Goal: Obtain resource: Download file/media

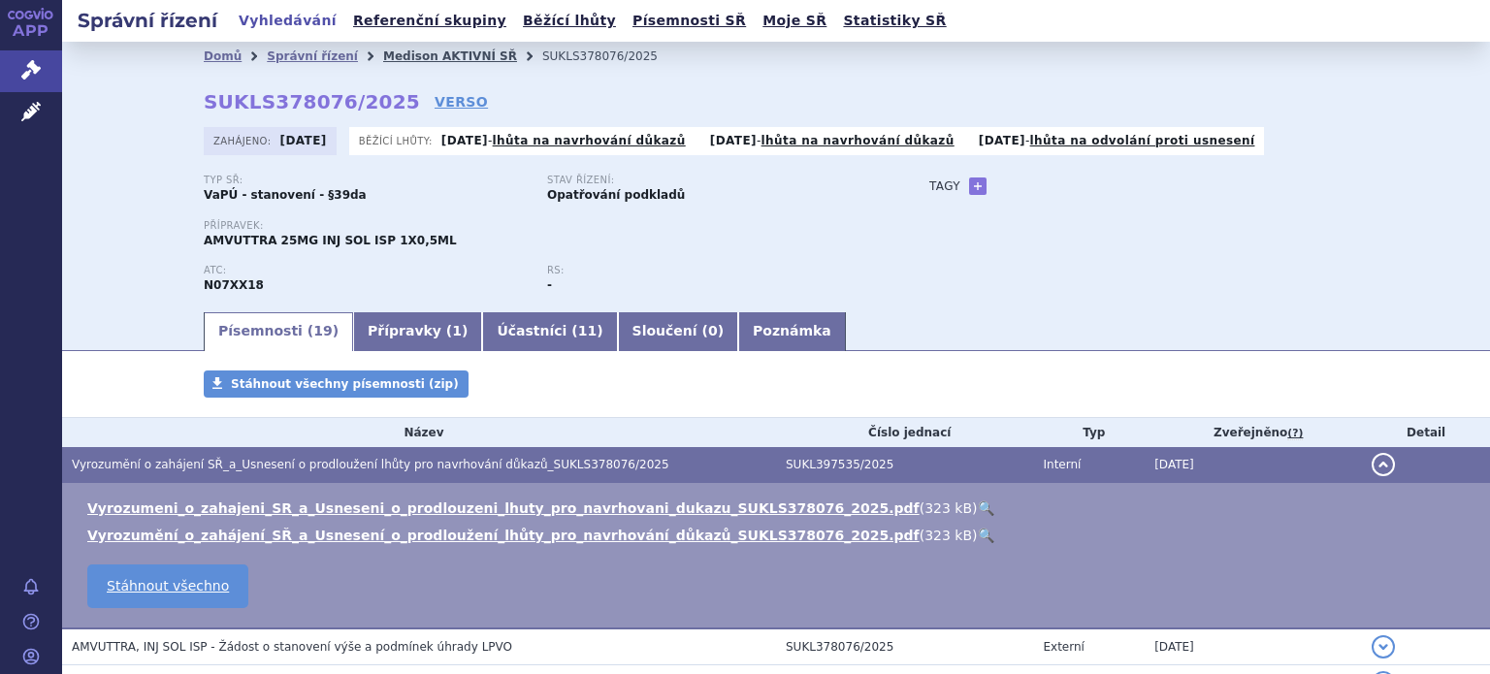
click at [383, 49] on link "Medison AKTIVNÍ SŘ" at bounding box center [450, 56] width 134 height 14
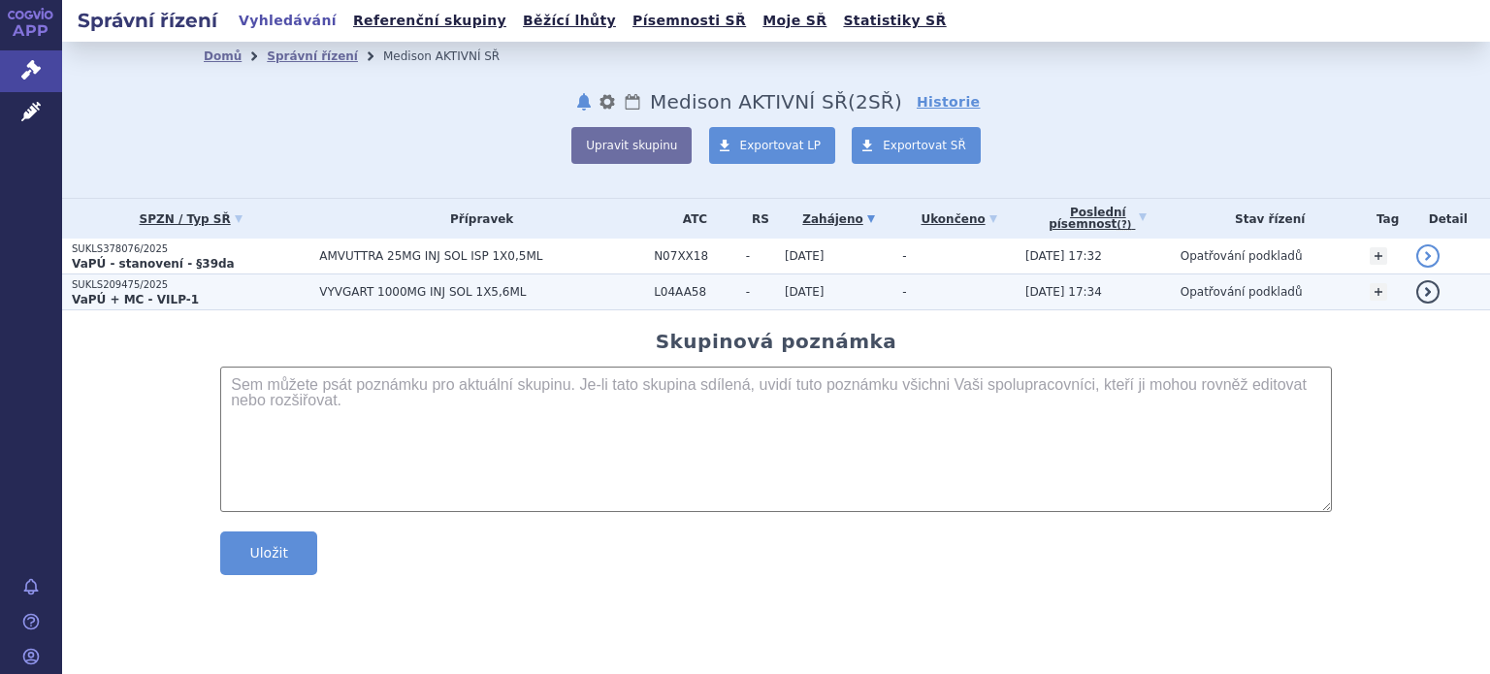
click at [189, 305] on p "VaPÚ + MC - VILP-1" at bounding box center [191, 300] width 238 height 16
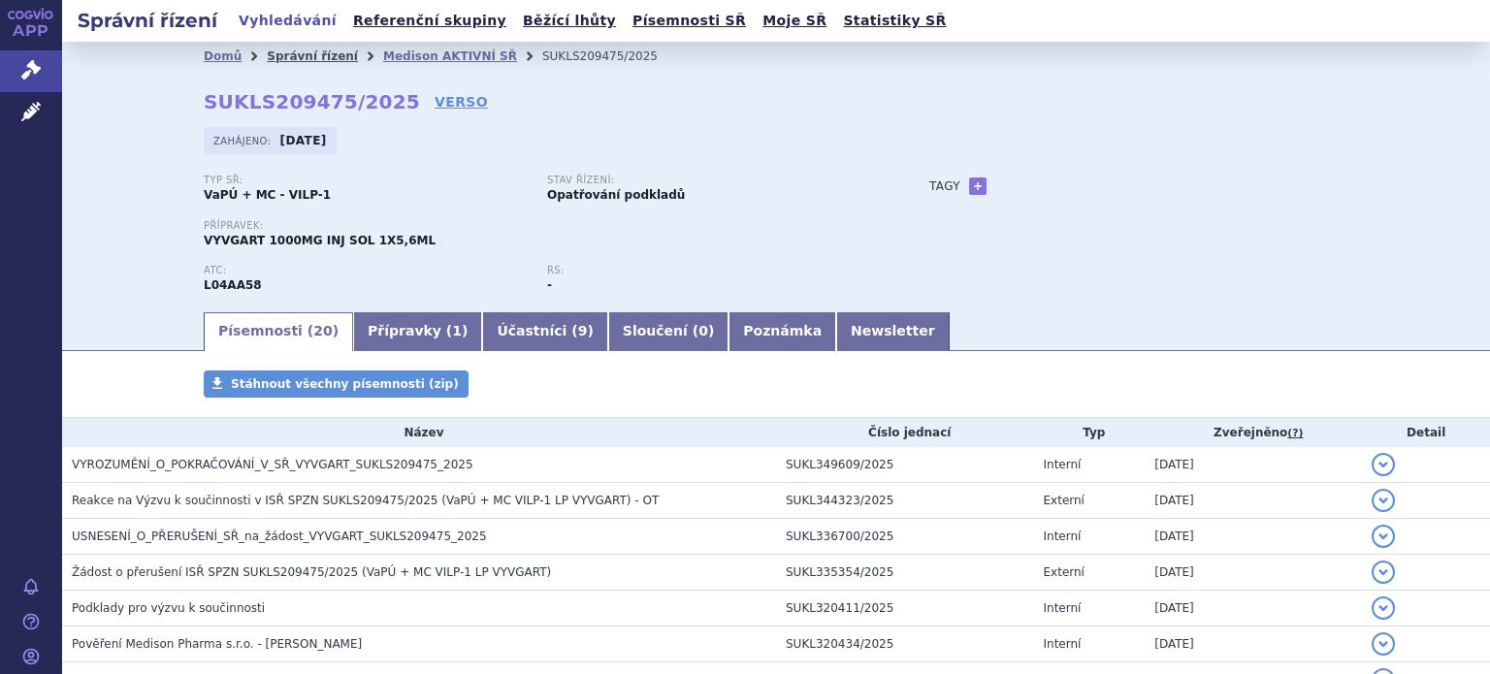
click at [319, 54] on link "Správní řízení" at bounding box center [312, 56] width 91 height 14
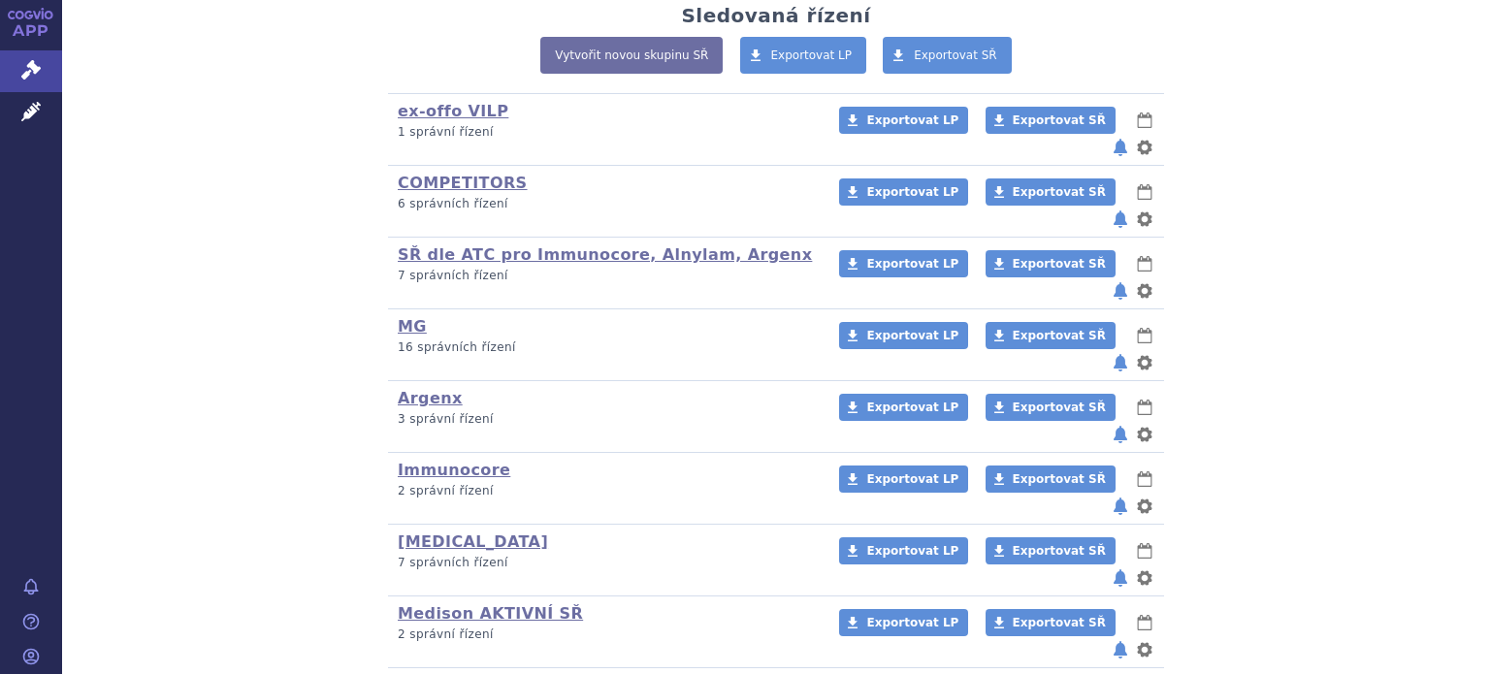
scroll to position [447, 0]
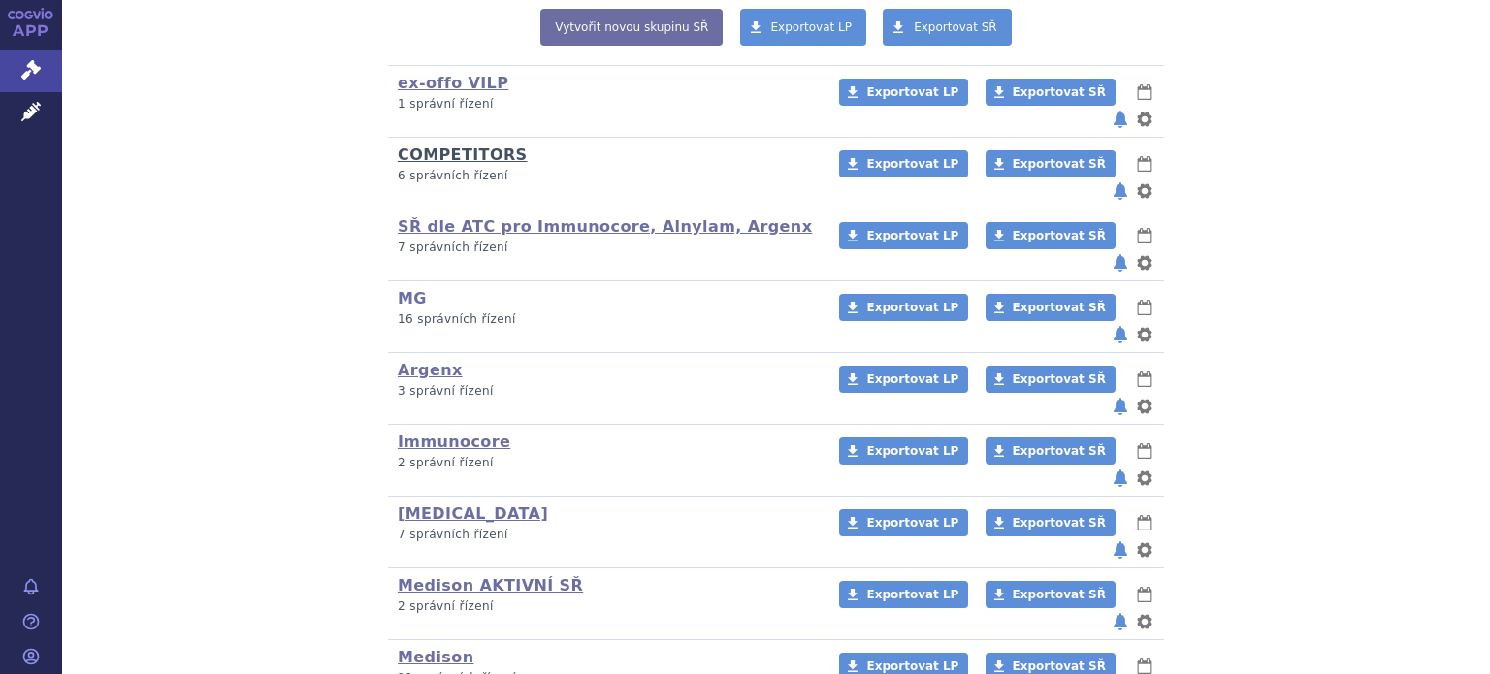
click at [441, 146] on link "COMPETITORS" at bounding box center [463, 155] width 130 height 18
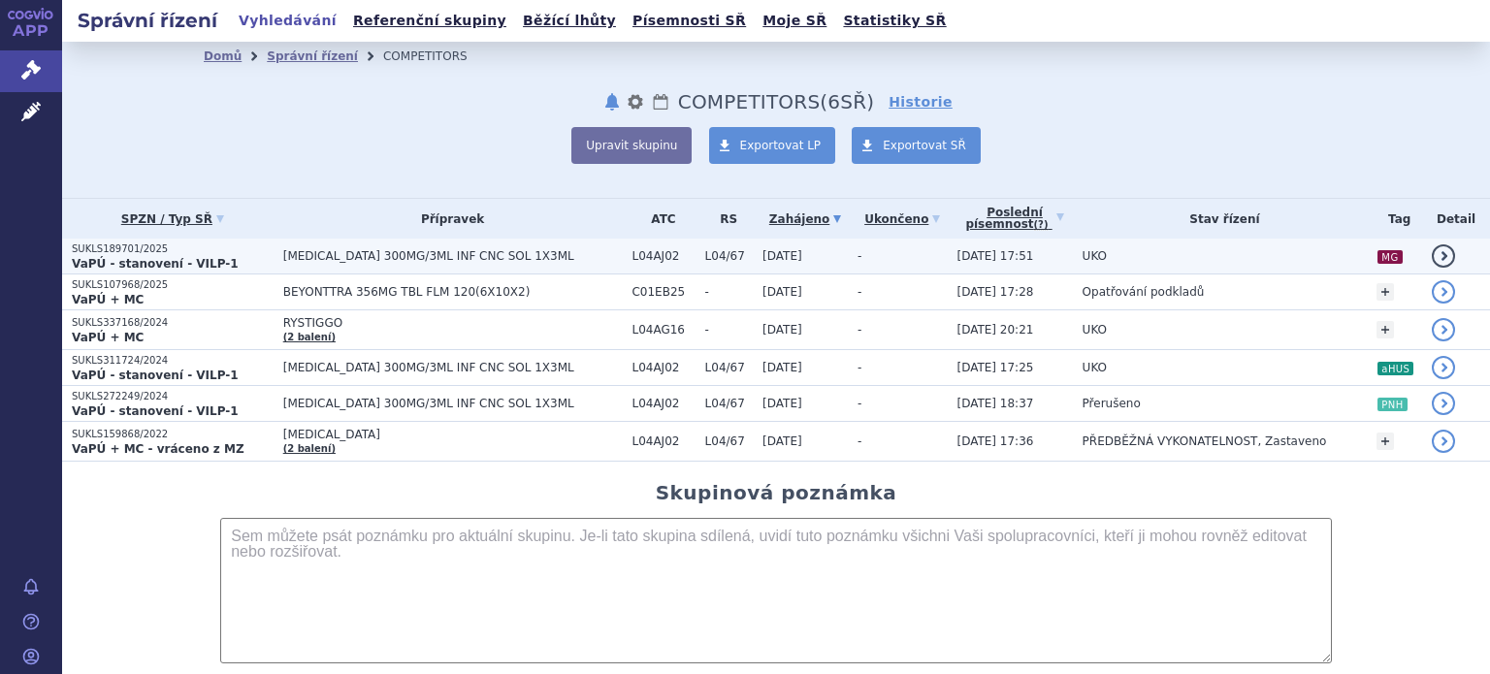
click at [114, 251] on p "SUKLS189701/2025" at bounding box center [173, 250] width 202 height 14
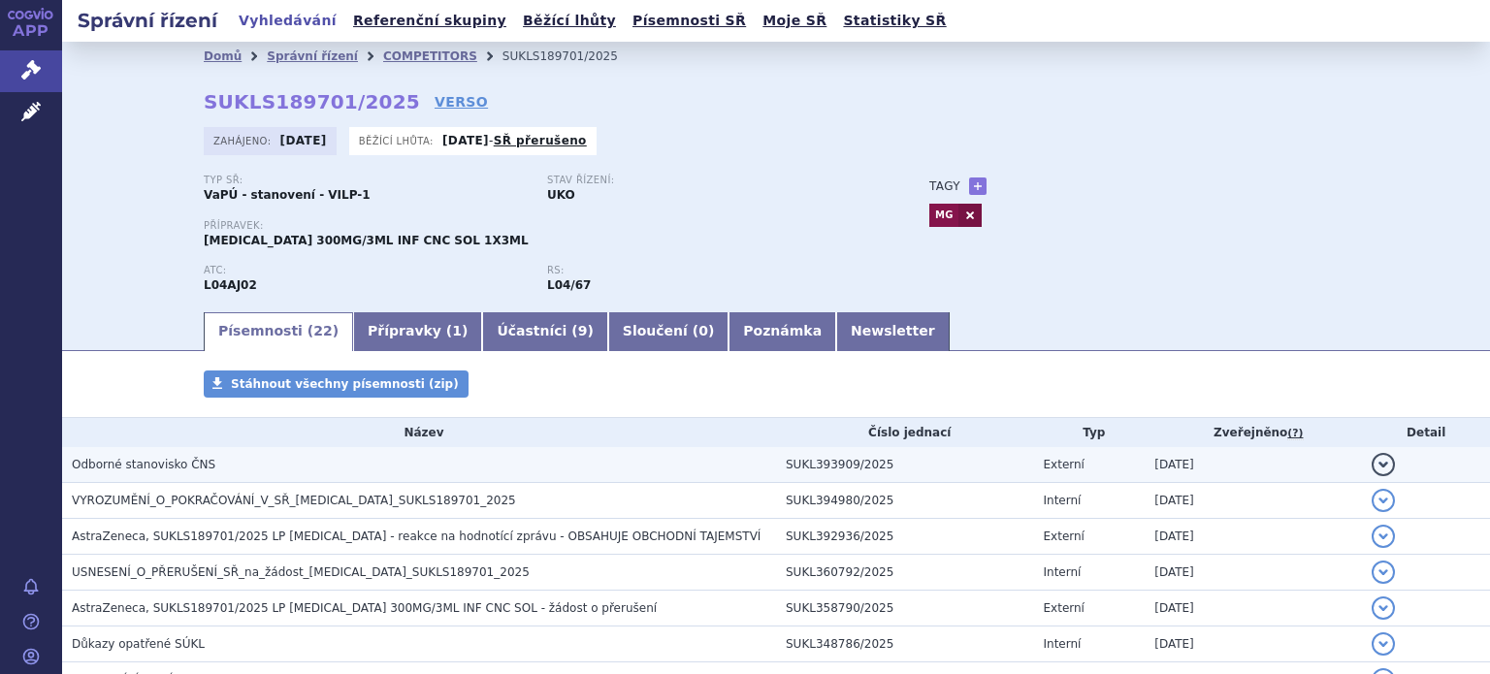
click at [116, 460] on span "Odborné stanovisko ČNS" at bounding box center [144, 465] width 144 height 14
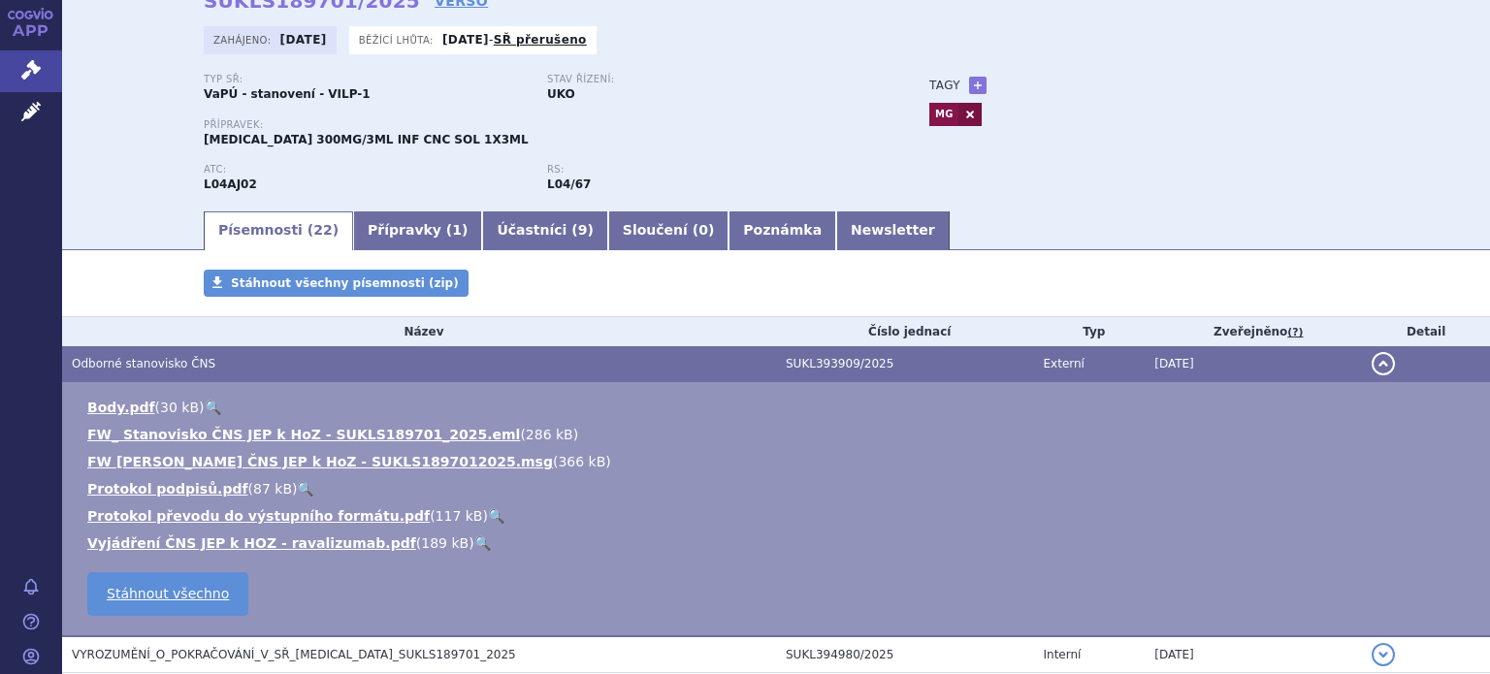
scroll to position [194, 0]
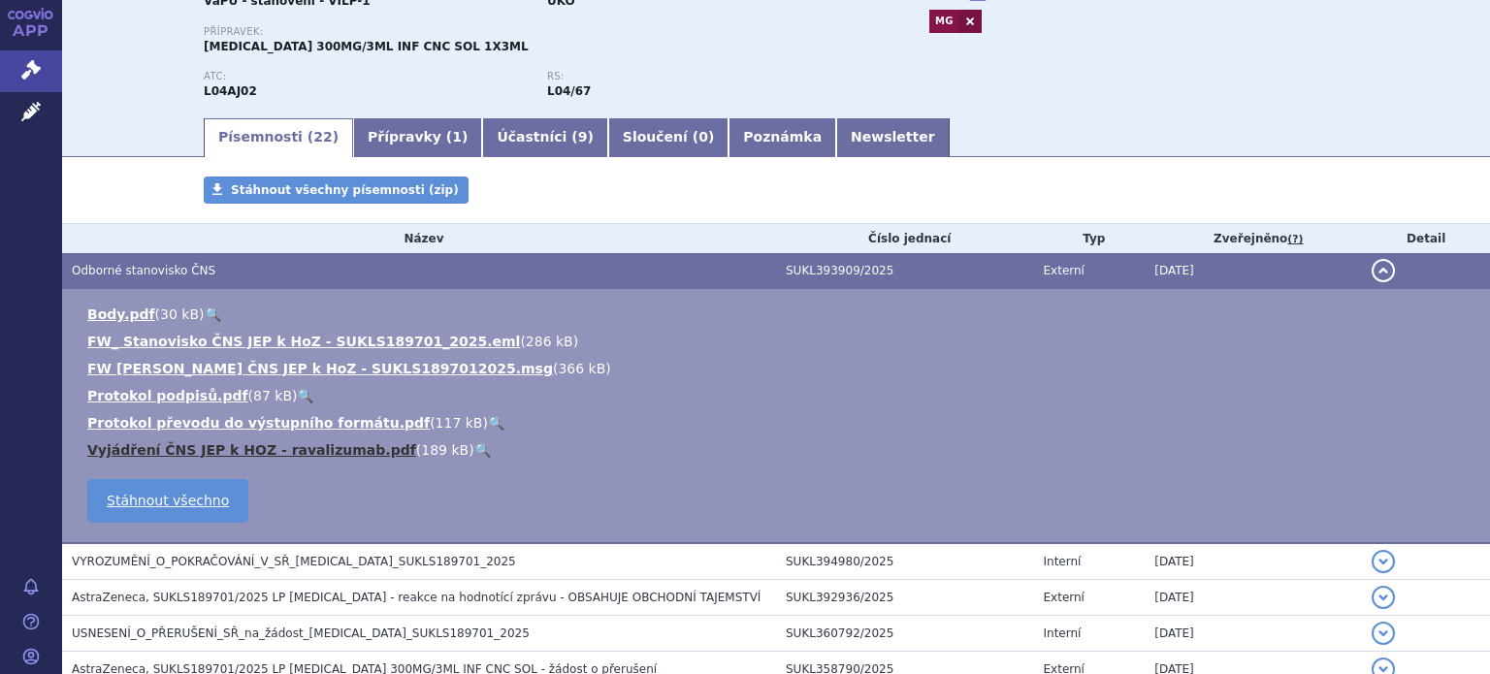
click at [218, 442] on link "Vyjádření ČNS JEP k HOZ - ravalizumab.pdf" at bounding box center [251, 450] width 329 height 16
